Goal: Task Accomplishment & Management: Manage account settings

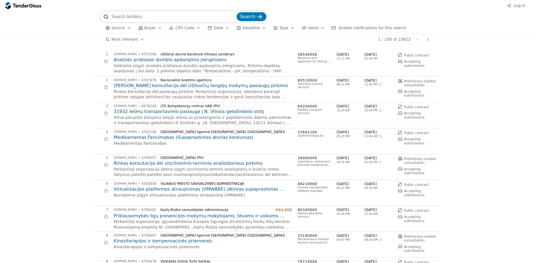
click at [523, 5] on span "Log in" at bounding box center [520, 5] width 12 height 4
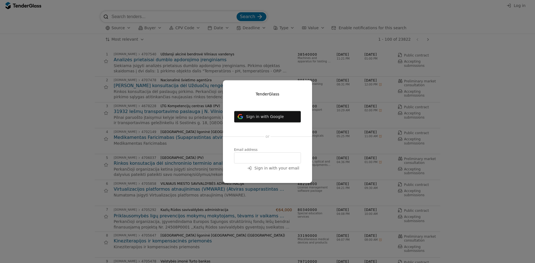
click at [249, 157] on input "email" at bounding box center [267, 157] width 67 height 11
type input "[EMAIL_ADDRESS][DOMAIN_NAME]"
click at [294, 169] on span "Sign in with your email" at bounding box center [276, 168] width 45 height 4
